Goal: Information Seeking & Learning: Learn about a topic

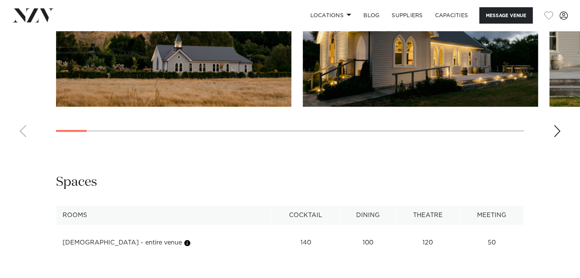
scroll to position [809, 0]
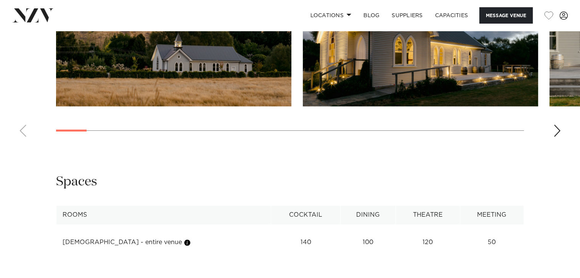
click at [560, 126] on div "Next slide" at bounding box center [558, 131] width 8 height 12
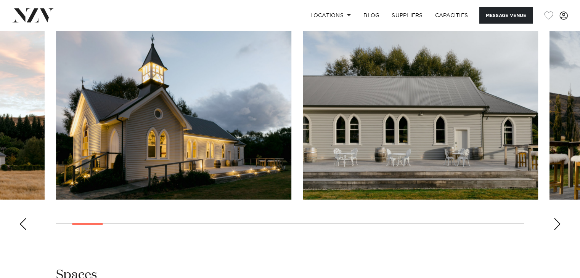
scroll to position [708, 0]
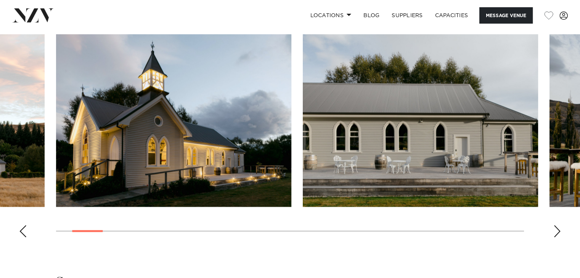
click at [557, 234] on div "Next slide" at bounding box center [558, 231] width 8 height 12
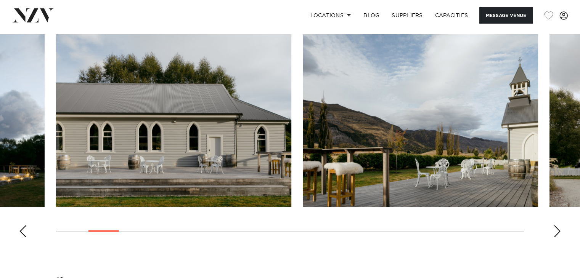
click at [557, 234] on div "Next slide" at bounding box center [558, 231] width 8 height 12
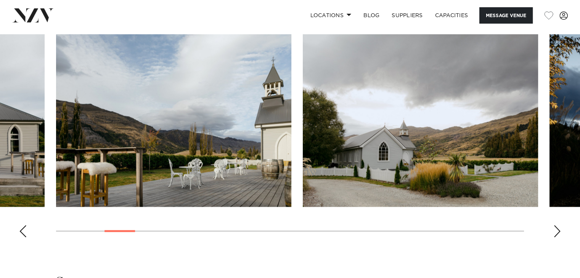
click at [557, 234] on div "Next slide" at bounding box center [558, 231] width 8 height 12
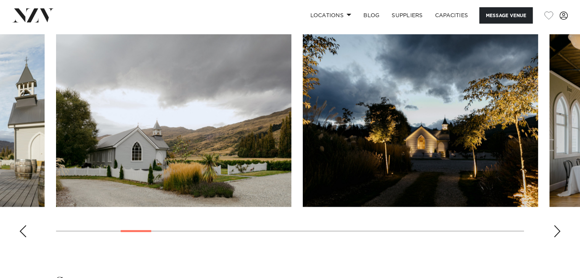
click at [557, 234] on div "Next slide" at bounding box center [558, 231] width 8 height 12
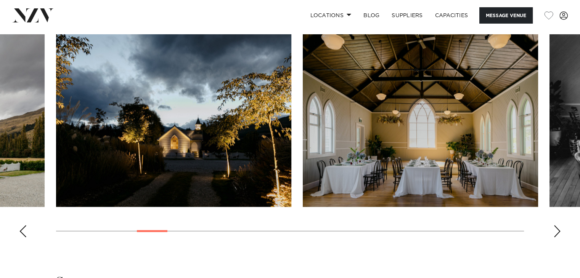
click at [557, 234] on div "Next slide" at bounding box center [558, 231] width 8 height 12
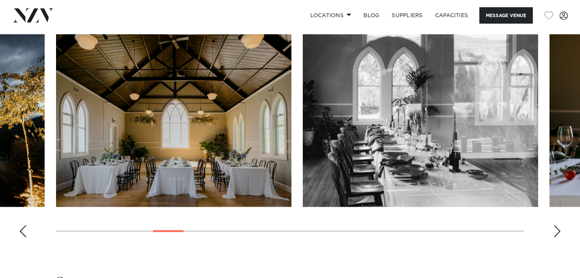
click at [557, 234] on div "Next slide" at bounding box center [558, 231] width 8 height 12
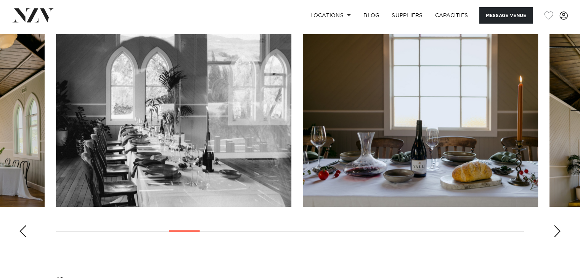
click at [557, 234] on div "Next slide" at bounding box center [558, 231] width 8 height 12
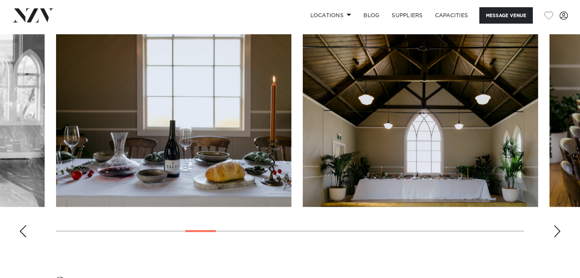
click at [557, 234] on div "Next slide" at bounding box center [558, 231] width 8 height 12
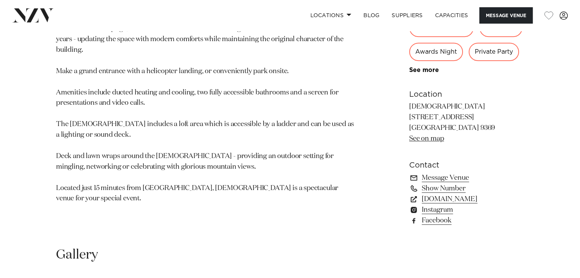
scroll to position [459, 0]
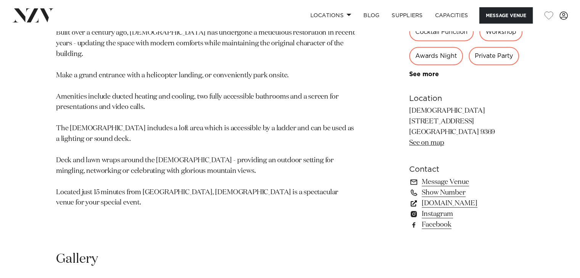
click at [447, 203] on link "[DOMAIN_NAME]" at bounding box center [466, 203] width 115 height 11
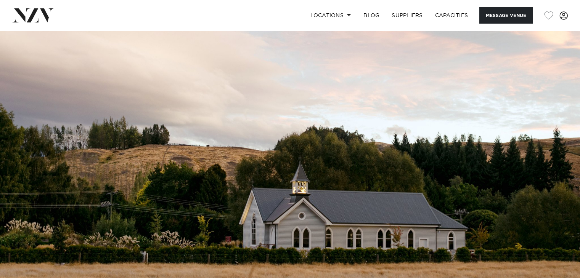
scroll to position [0, 0]
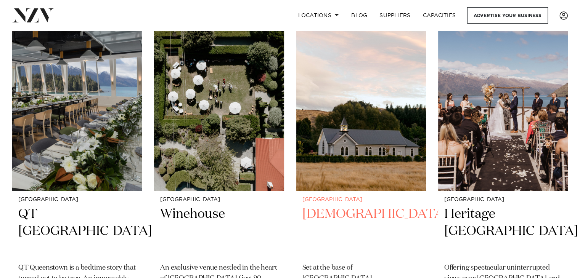
scroll to position [325, 0]
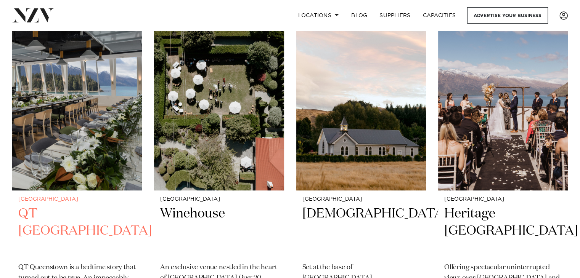
click at [90, 206] on h2 "QT [GEOGRAPHIC_DATA]" at bounding box center [76, 232] width 117 height 52
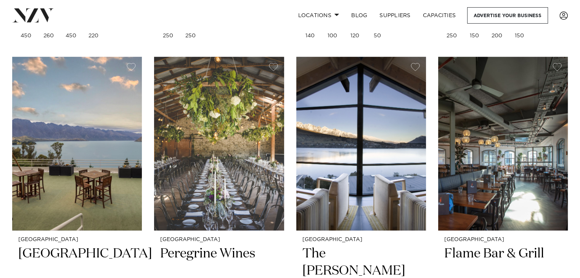
scroll to position [688, 0]
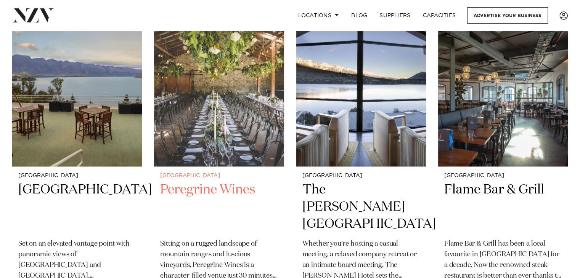
click at [204, 182] on h2 "Peregrine Wines" at bounding box center [218, 208] width 117 height 52
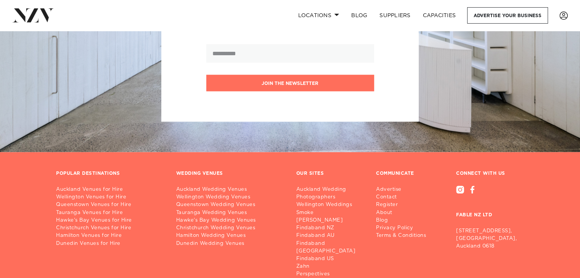
scroll to position [1547, 0]
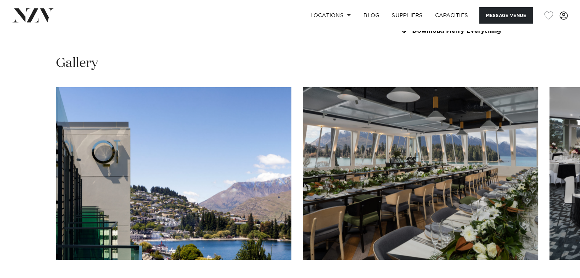
scroll to position [1033, 0]
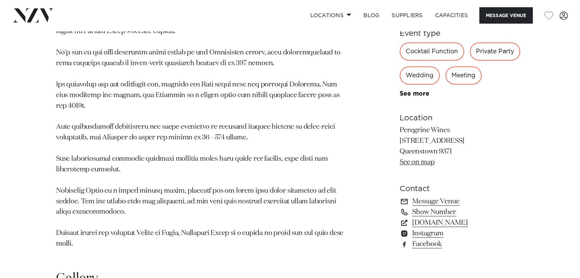
scroll to position [453, 0]
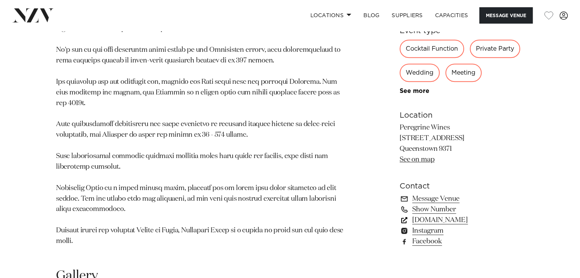
click at [480, 218] on link "www.peregrinewines.co.nz" at bounding box center [462, 220] width 124 height 11
